Goal: Information Seeking & Learning: Learn about a topic

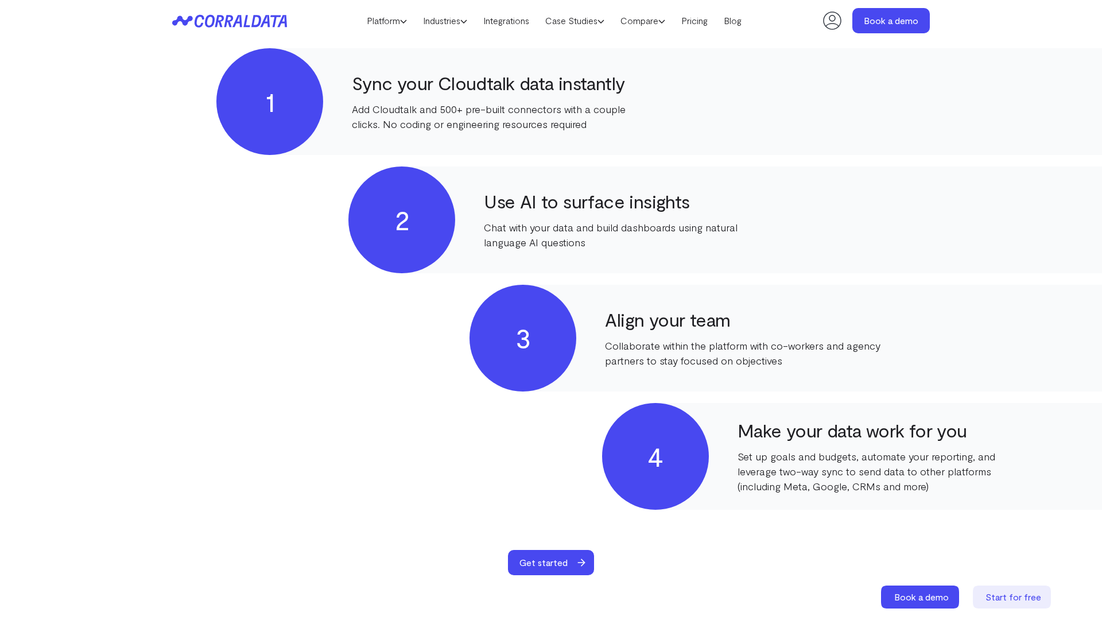
scroll to position [1119, 0]
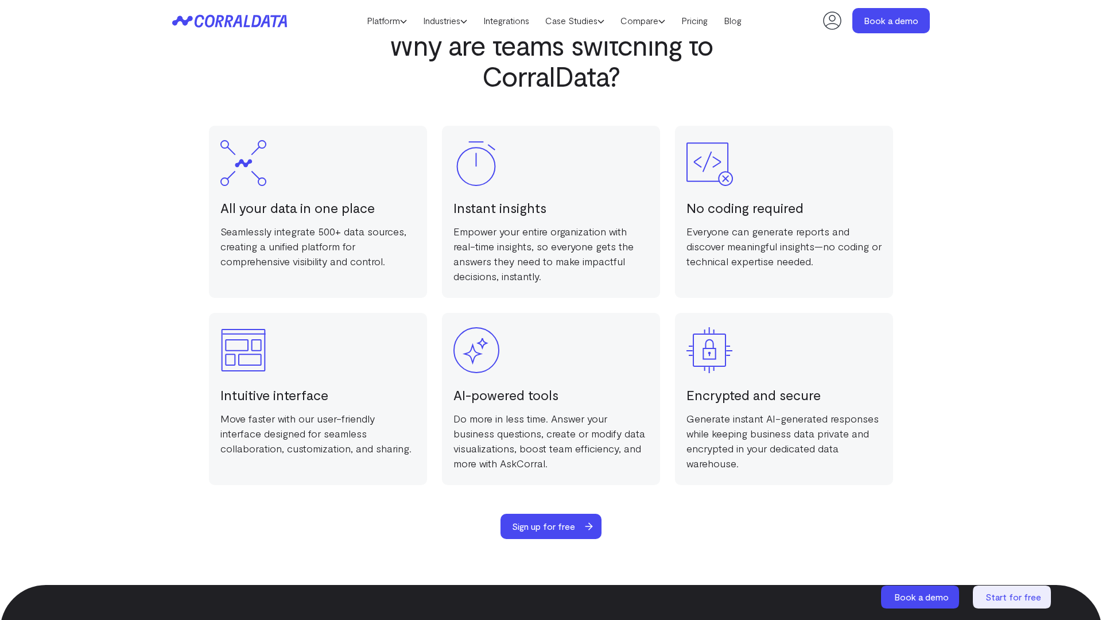
scroll to position [2234, 0]
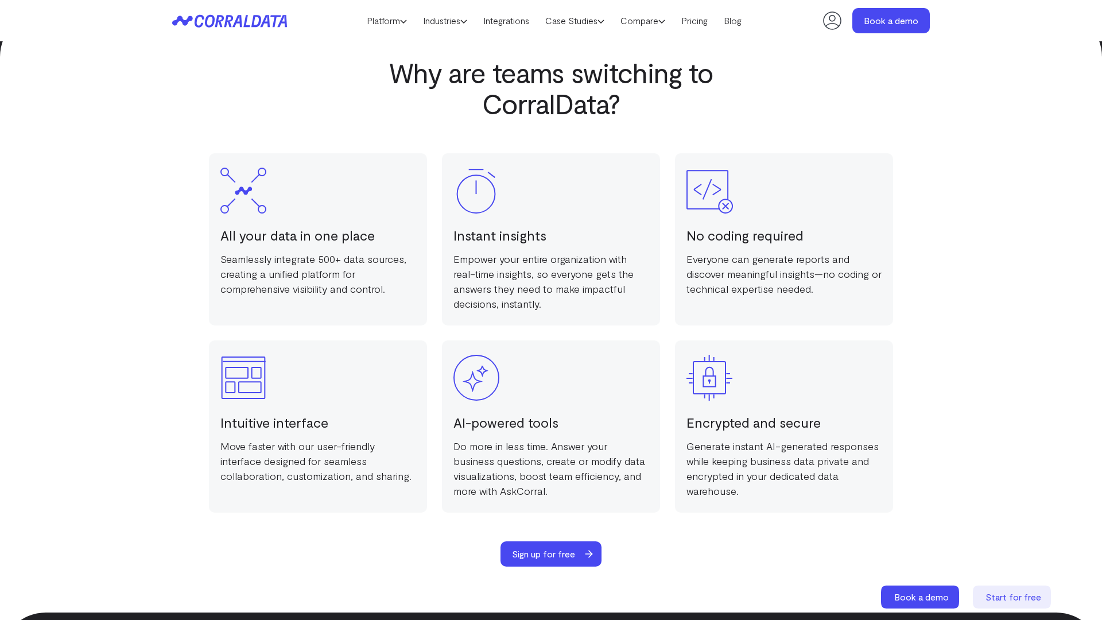
scroll to position [2234, 0]
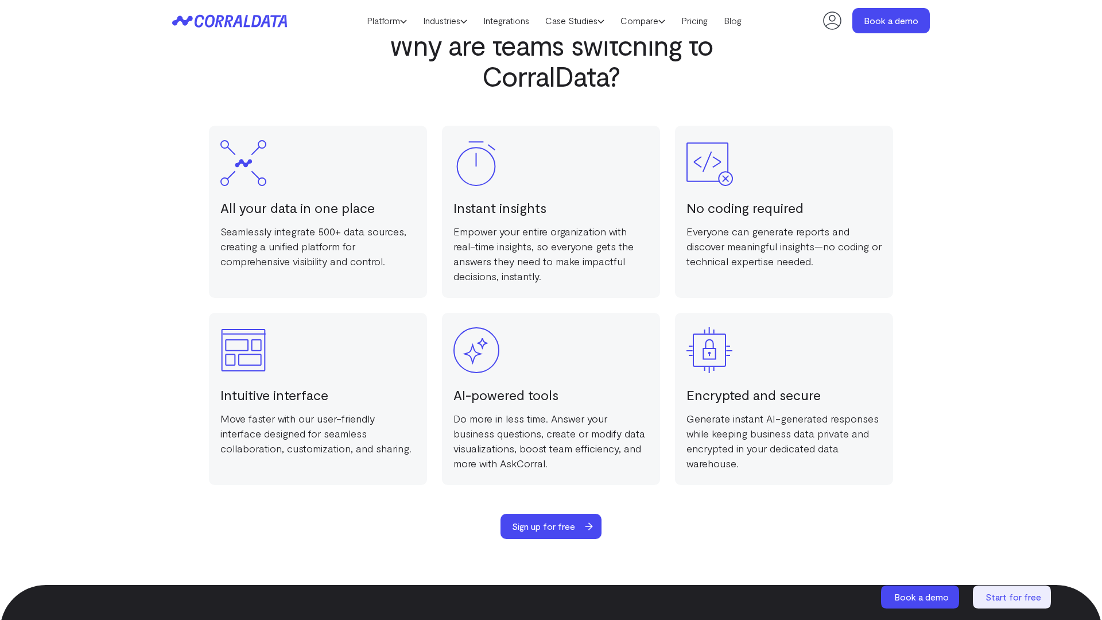
scroll to position [2234, 0]
